Goal: Communication & Community: Share content

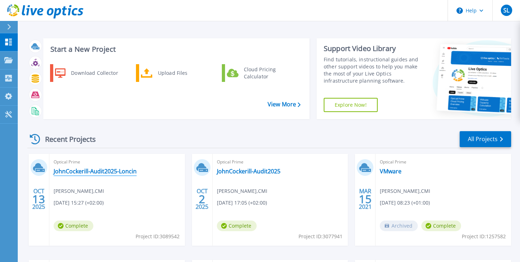
click at [95, 173] on link "JohnCockerill-Audit2025-Loncin" at bounding box center [95, 171] width 83 height 7
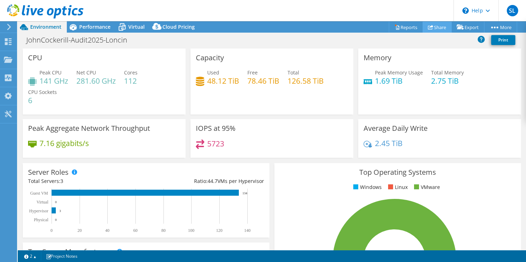
click at [434, 26] on link "Share" at bounding box center [436, 27] width 29 height 11
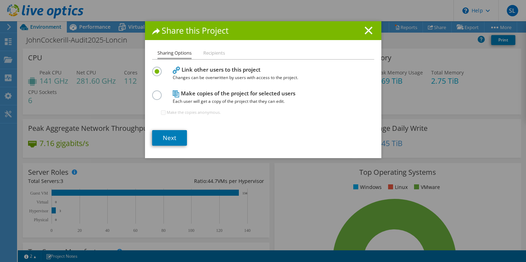
click at [210, 55] on li "Recipients" at bounding box center [214, 53] width 22 height 9
click at [209, 54] on li "Recipients" at bounding box center [214, 53] width 22 height 9
click at [166, 135] on link "Next" at bounding box center [169, 138] width 35 height 16
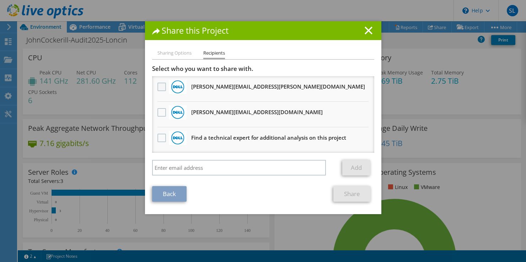
click at [158, 86] on label at bounding box center [162, 87] width 10 height 9
click at [0, 0] on input "checkbox" at bounding box center [0, 0] width 0 height 0
click at [158, 113] on label at bounding box center [162, 112] width 10 height 9
click at [0, 0] on input "checkbox" at bounding box center [0, 0] width 0 height 0
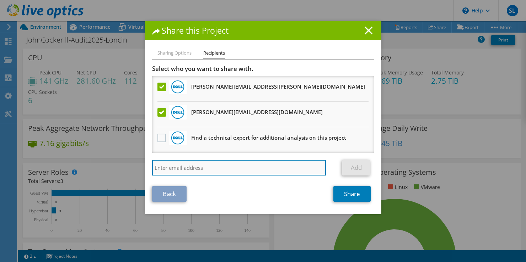
click at [168, 168] on input "search" at bounding box center [239, 168] width 174 height 16
type input "[PERSON_NAME][EMAIL_ADDRESS][PERSON_NAME][DOMAIN_NAME]"
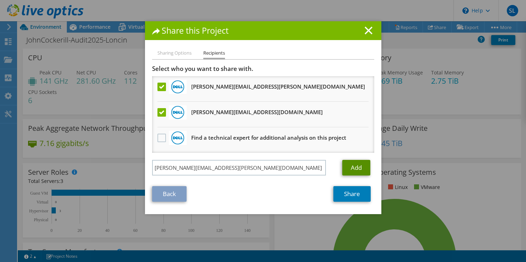
click at [354, 170] on link "Add" at bounding box center [356, 168] width 28 height 16
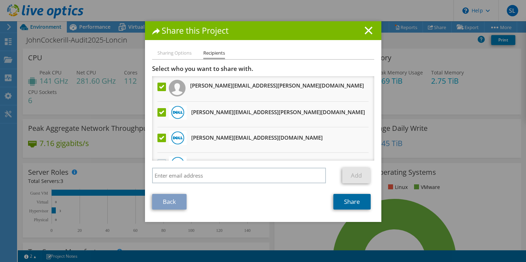
click at [347, 202] on link "Share" at bounding box center [351, 202] width 37 height 16
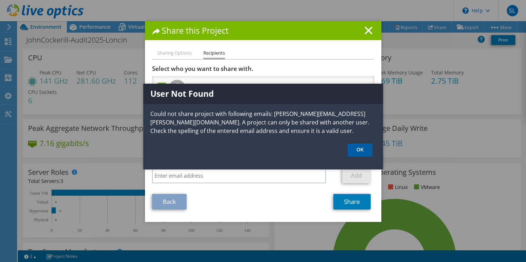
click at [356, 149] on link "OK" at bounding box center [359, 150] width 25 height 13
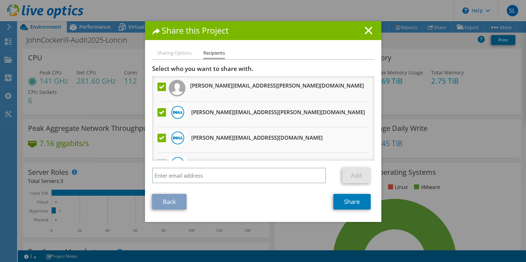
click at [160, 87] on label at bounding box center [162, 87] width 10 height 9
click at [0, 0] on input "checkbox" at bounding box center [0, 0] width 0 height 0
click at [345, 202] on link "Share" at bounding box center [351, 202] width 37 height 16
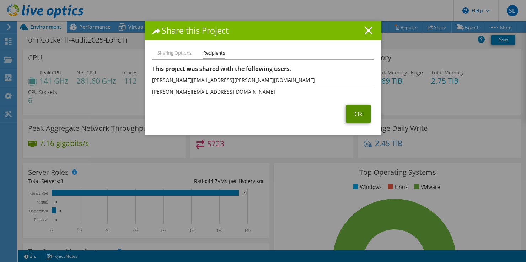
click at [357, 110] on link "Ok" at bounding box center [358, 114] width 25 height 18
